Goal: Task Accomplishment & Management: Manage account settings

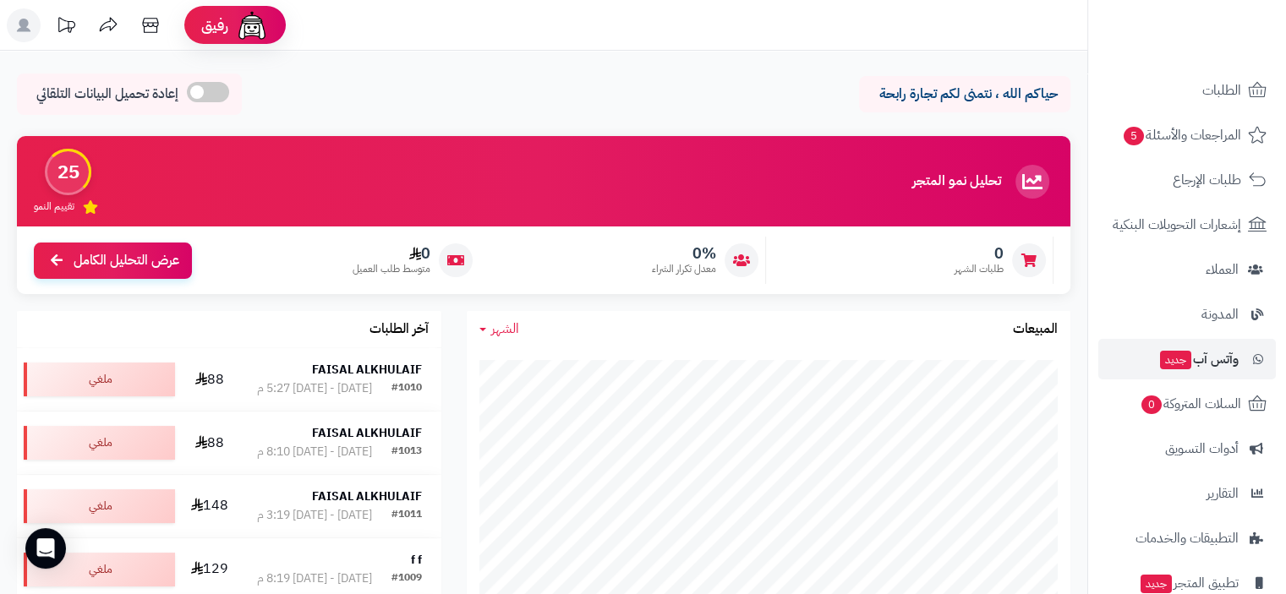
scroll to position [223, 0]
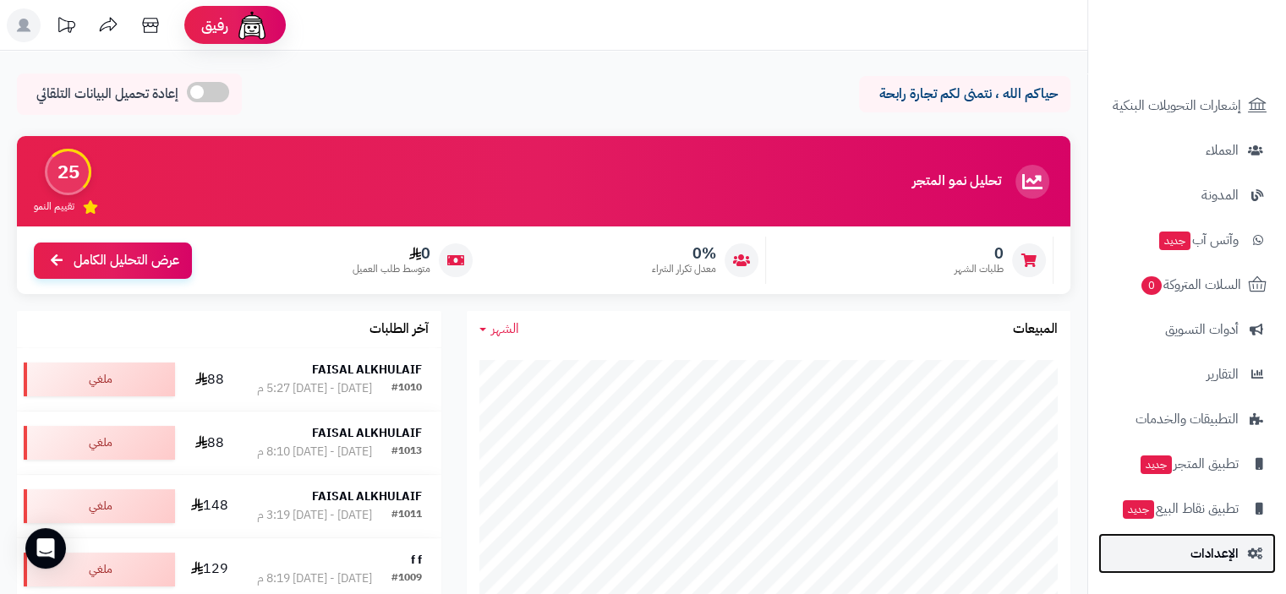
click at [1219, 558] on span "الإعدادات" at bounding box center [1215, 554] width 48 height 24
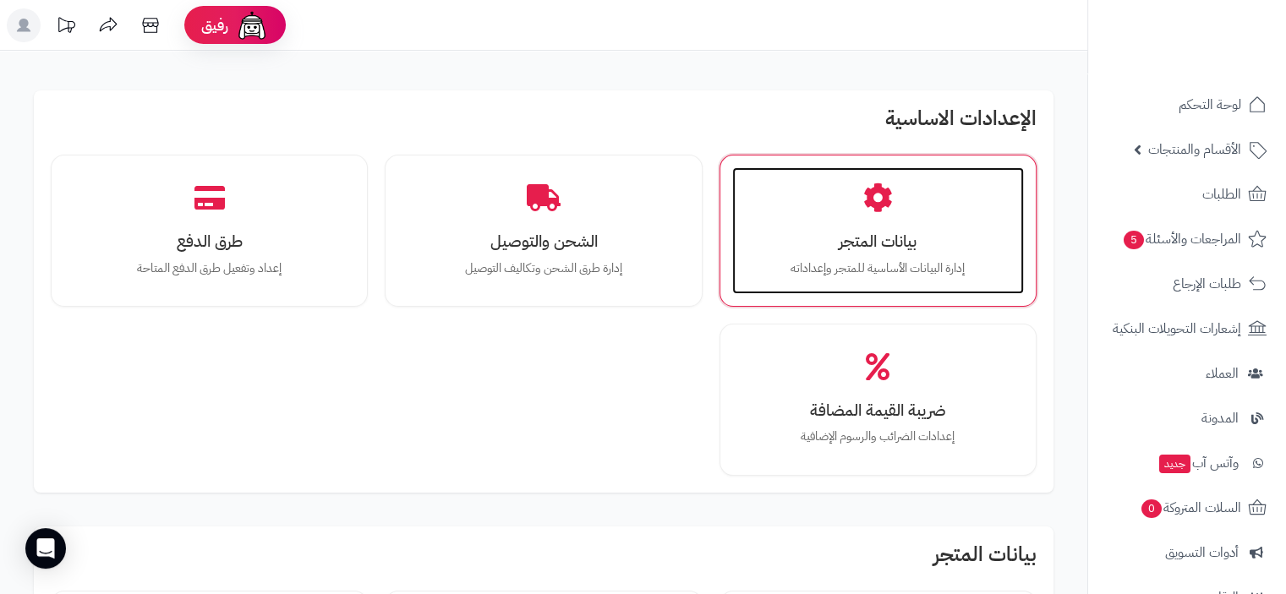
click at [873, 250] on h3 "بيانات المتجر" at bounding box center [878, 242] width 258 height 18
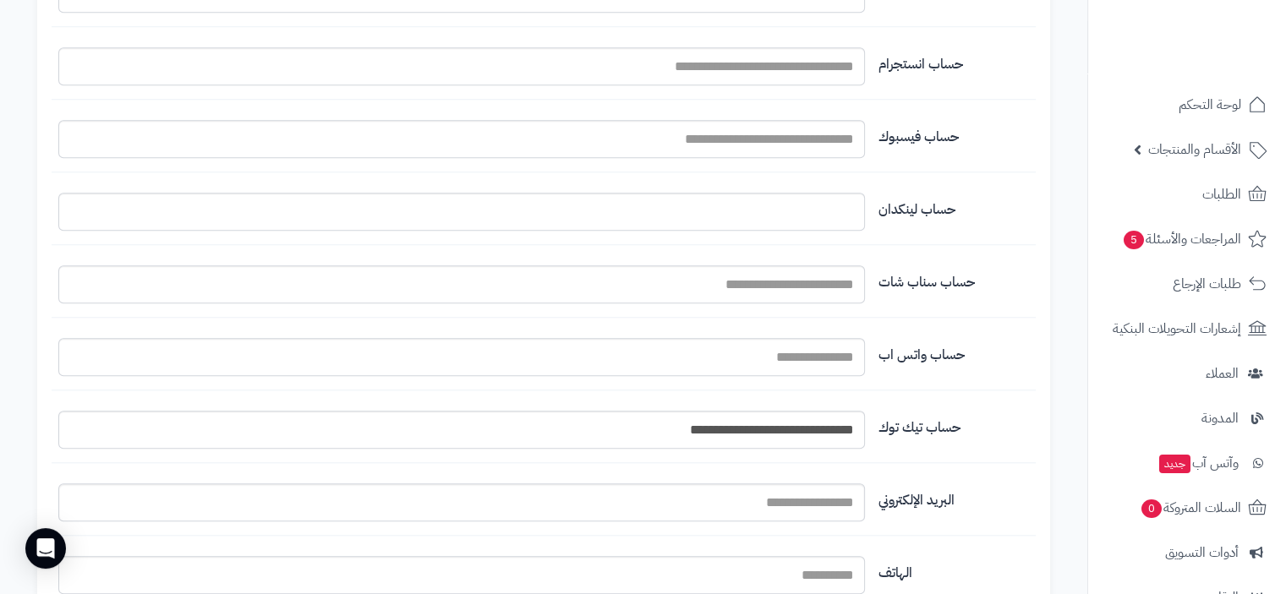
scroll to position [1438, 0]
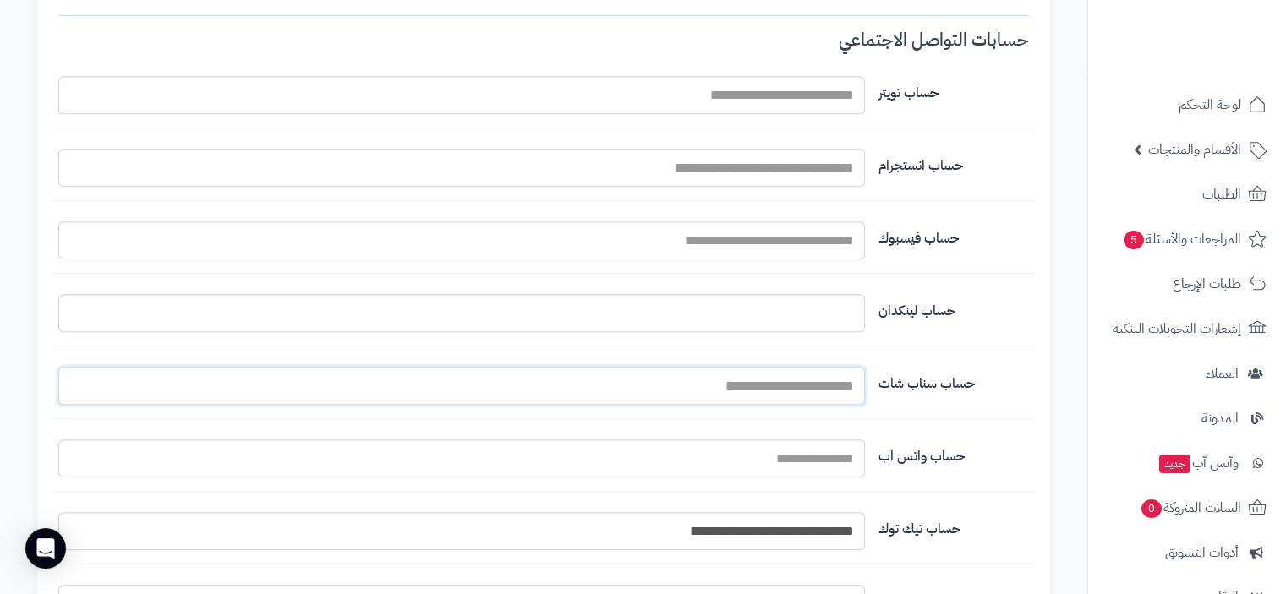
click at [796, 385] on input "اسم المتجر" at bounding box center [461, 386] width 807 height 38
paste input "**********"
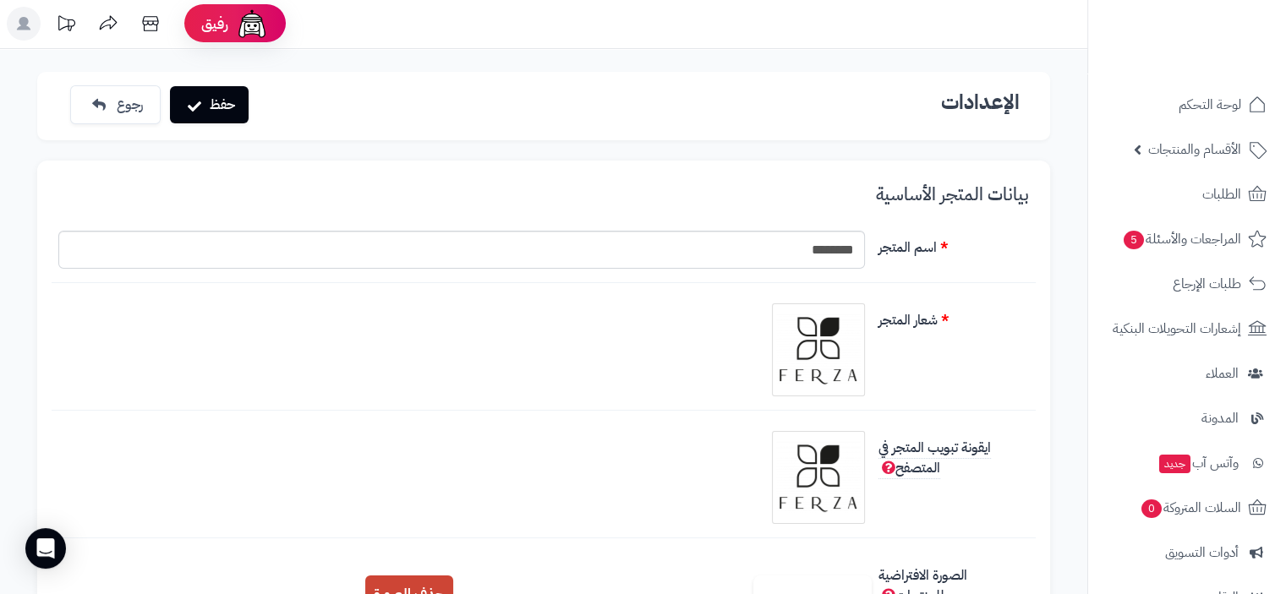
scroll to position [0, 0]
type input "**********"
click at [216, 114] on button "حفظ" at bounding box center [209, 105] width 79 height 37
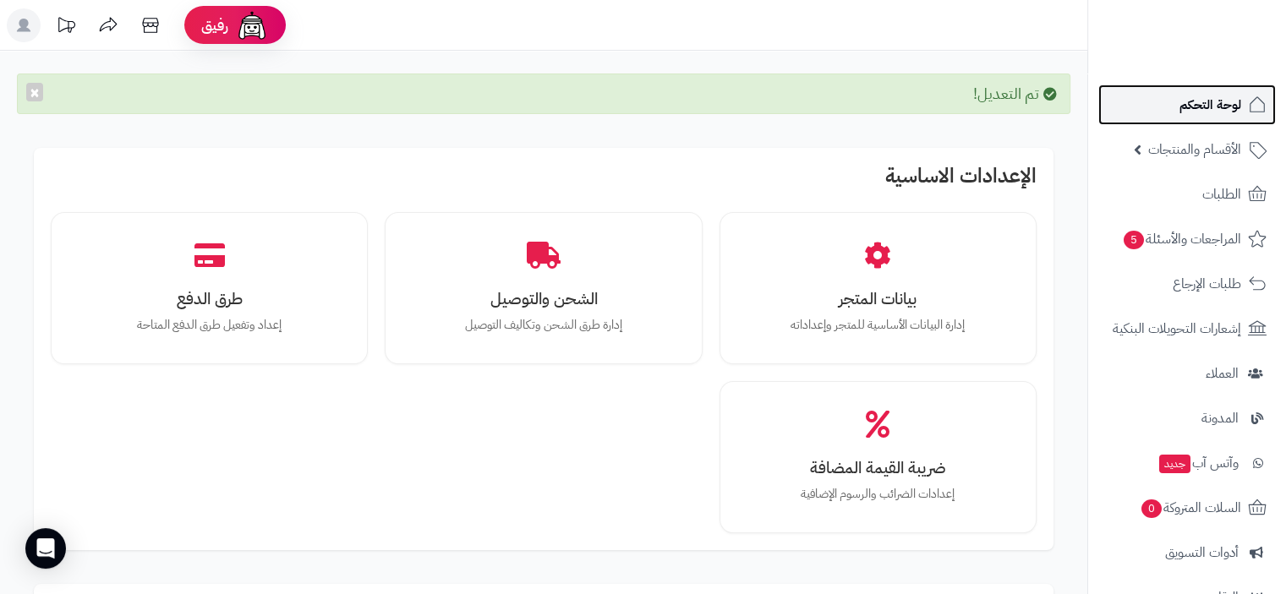
click at [1228, 107] on span "لوحة التحكم" at bounding box center [1211, 105] width 62 height 24
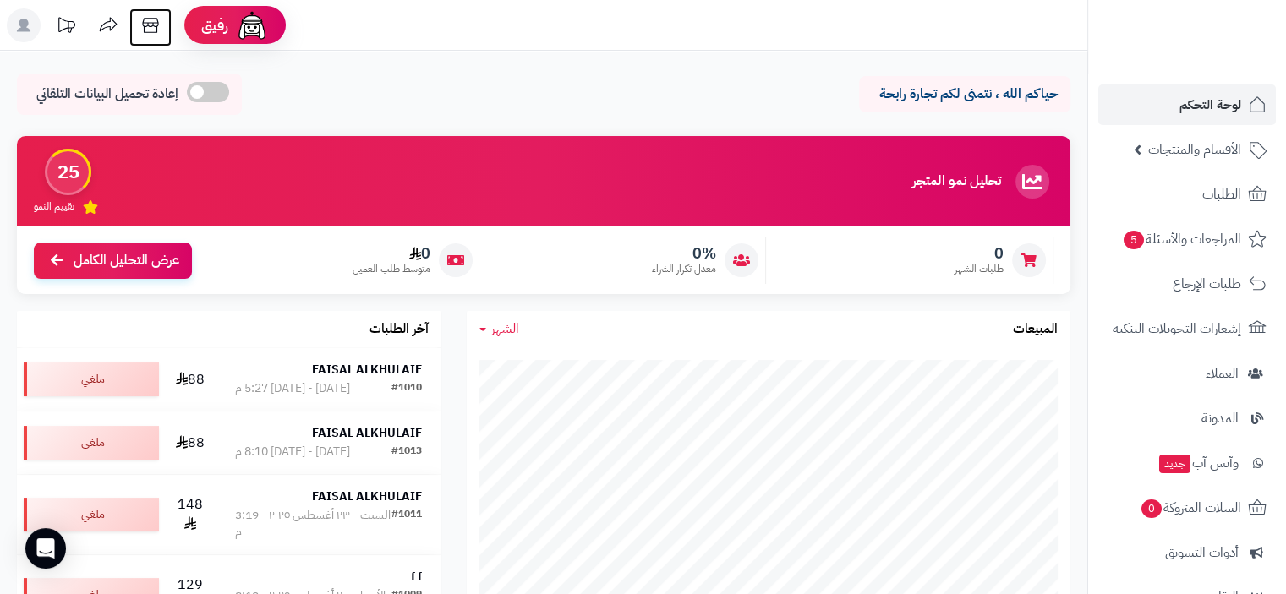
click at [140, 24] on icon at bounding box center [151, 25] width 34 height 34
click at [1223, 105] on span "لوحة التحكم" at bounding box center [1211, 105] width 62 height 24
click at [1197, 98] on span "لوحة التحكم" at bounding box center [1211, 105] width 62 height 24
click at [146, 30] on icon at bounding box center [151, 25] width 34 height 34
